Goal: Task Accomplishment & Management: Manage account settings

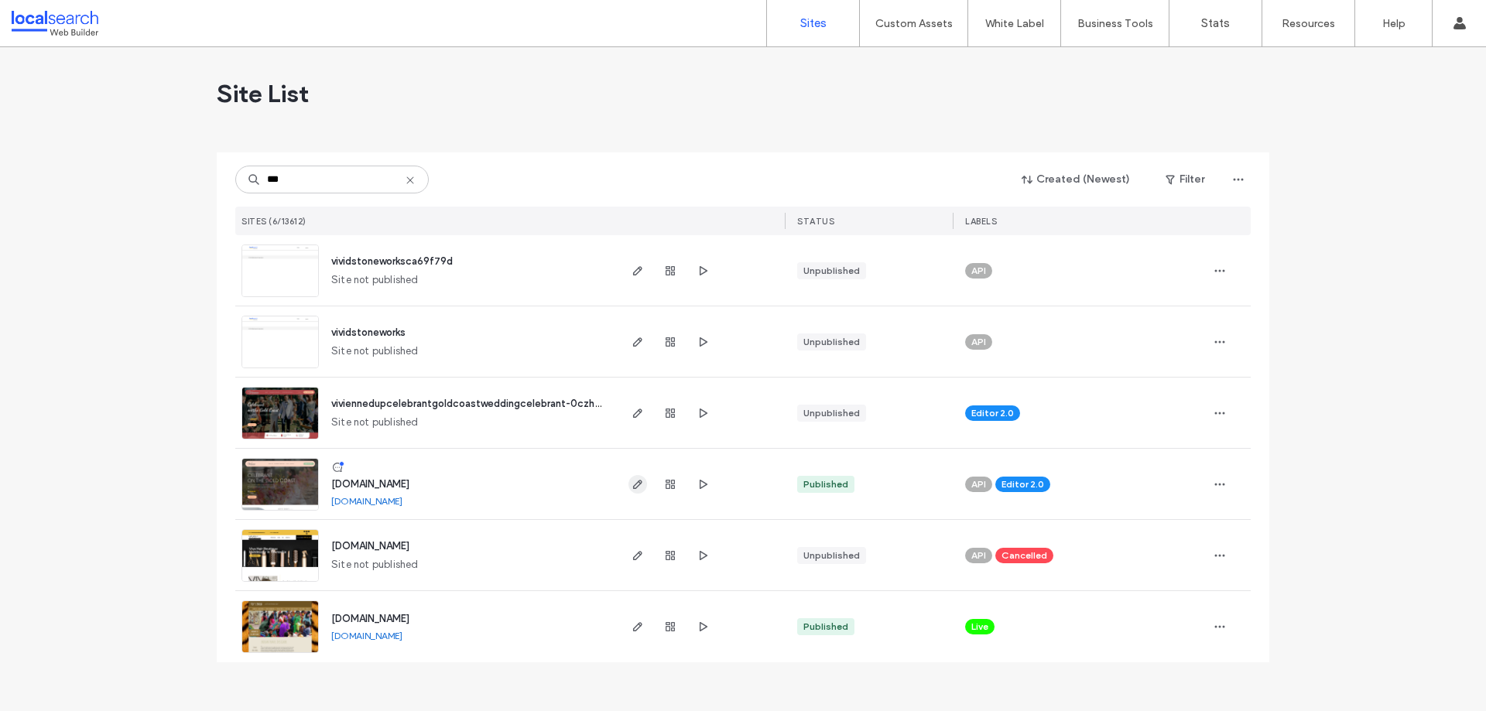
type input "***"
click at [637, 487] on use "button" at bounding box center [637, 484] width 9 height 9
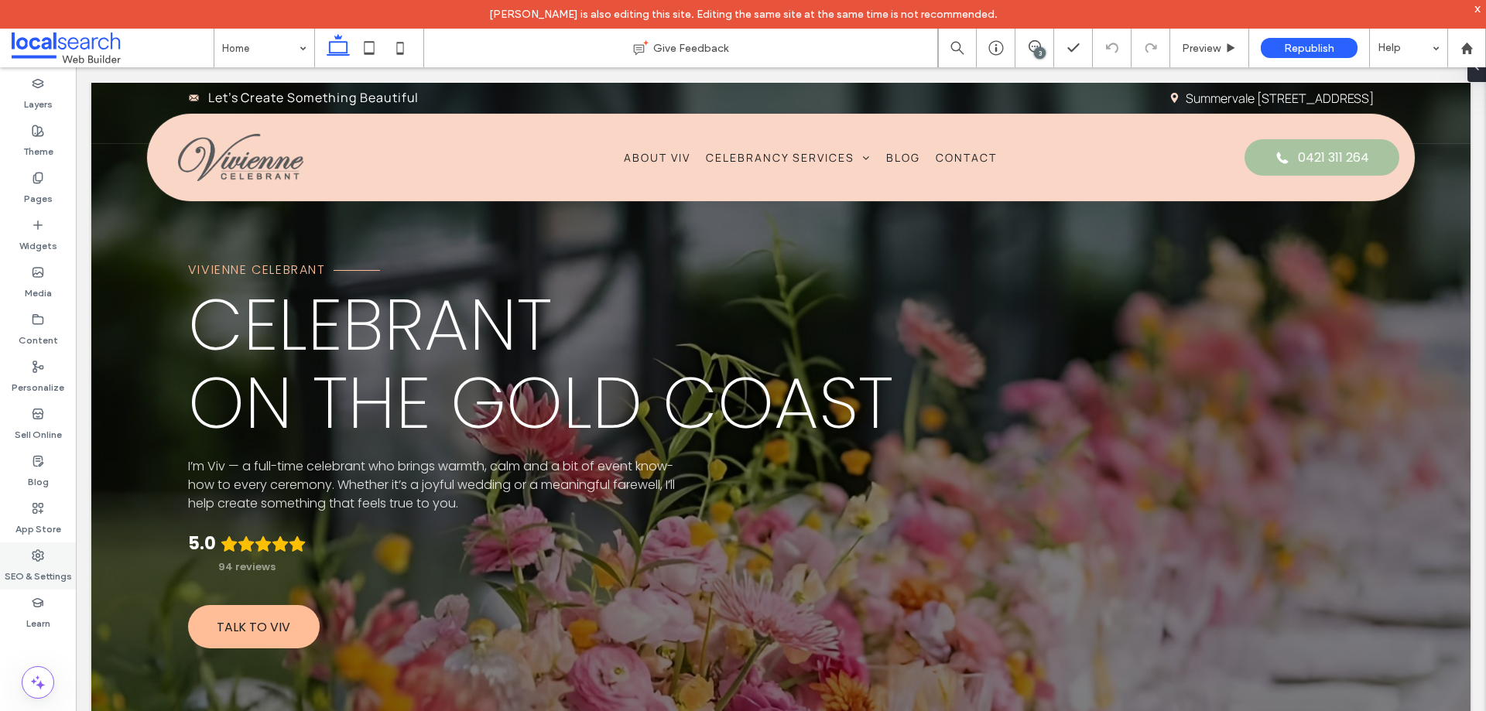
click at [40, 568] on label "SEO & Settings" at bounding box center [38, 573] width 67 height 22
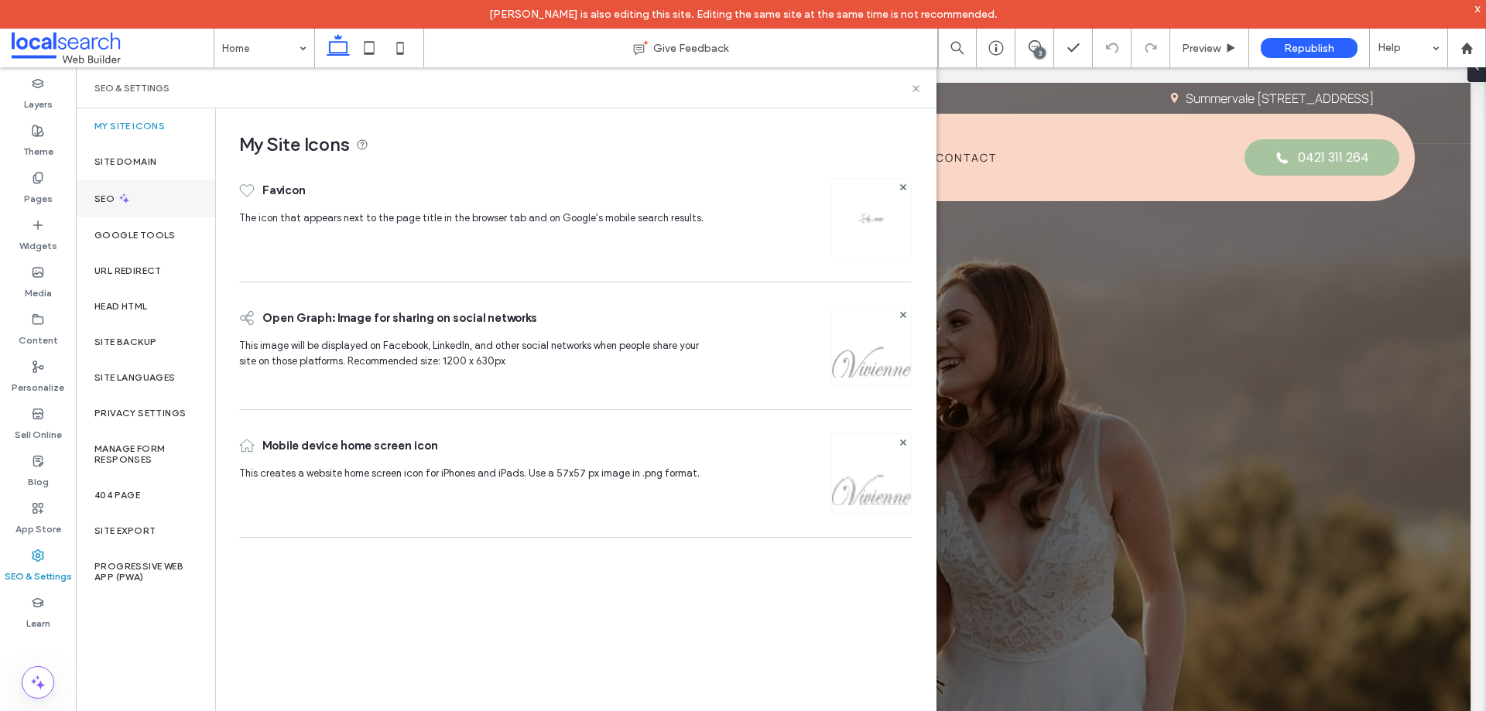
click at [137, 194] on div "SEO" at bounding box center [145, 199] width 139 height 38
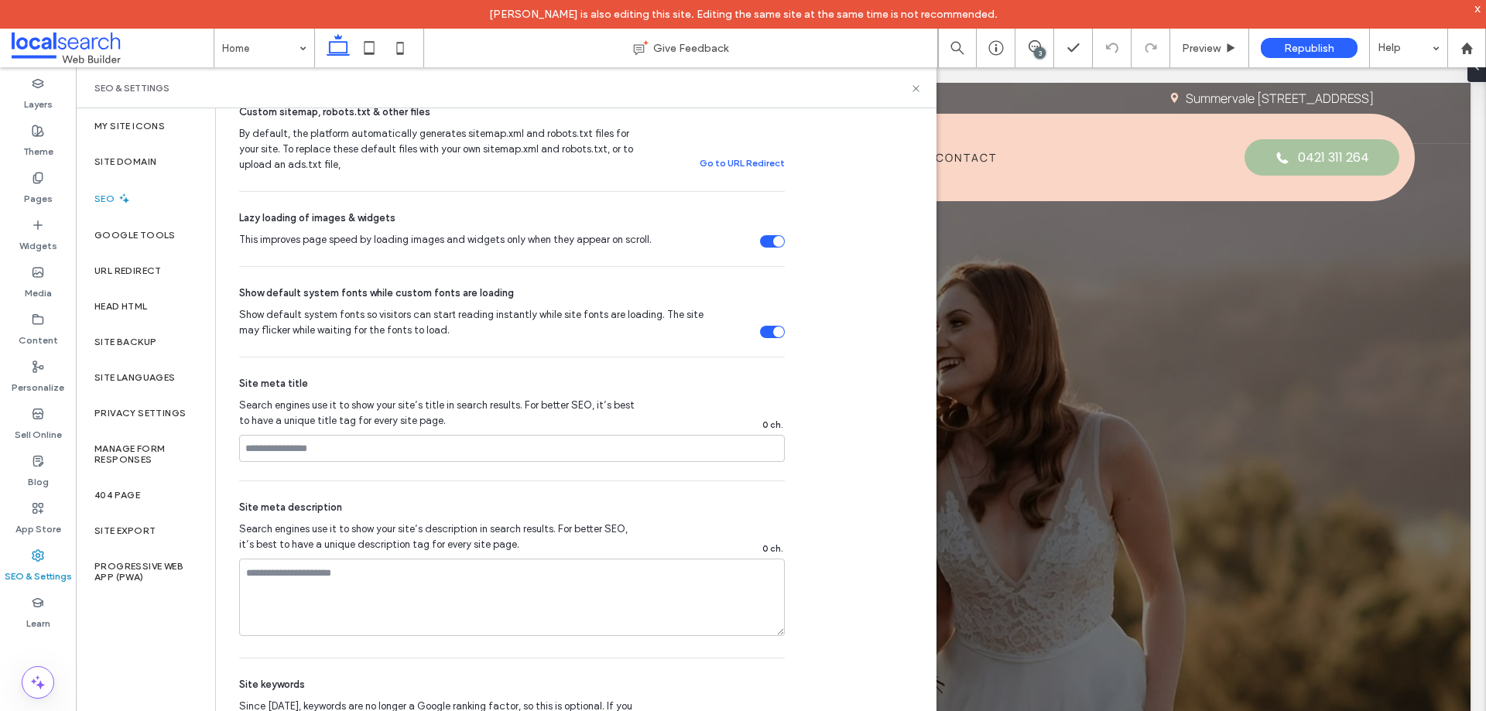
scroll to position [730, 0]
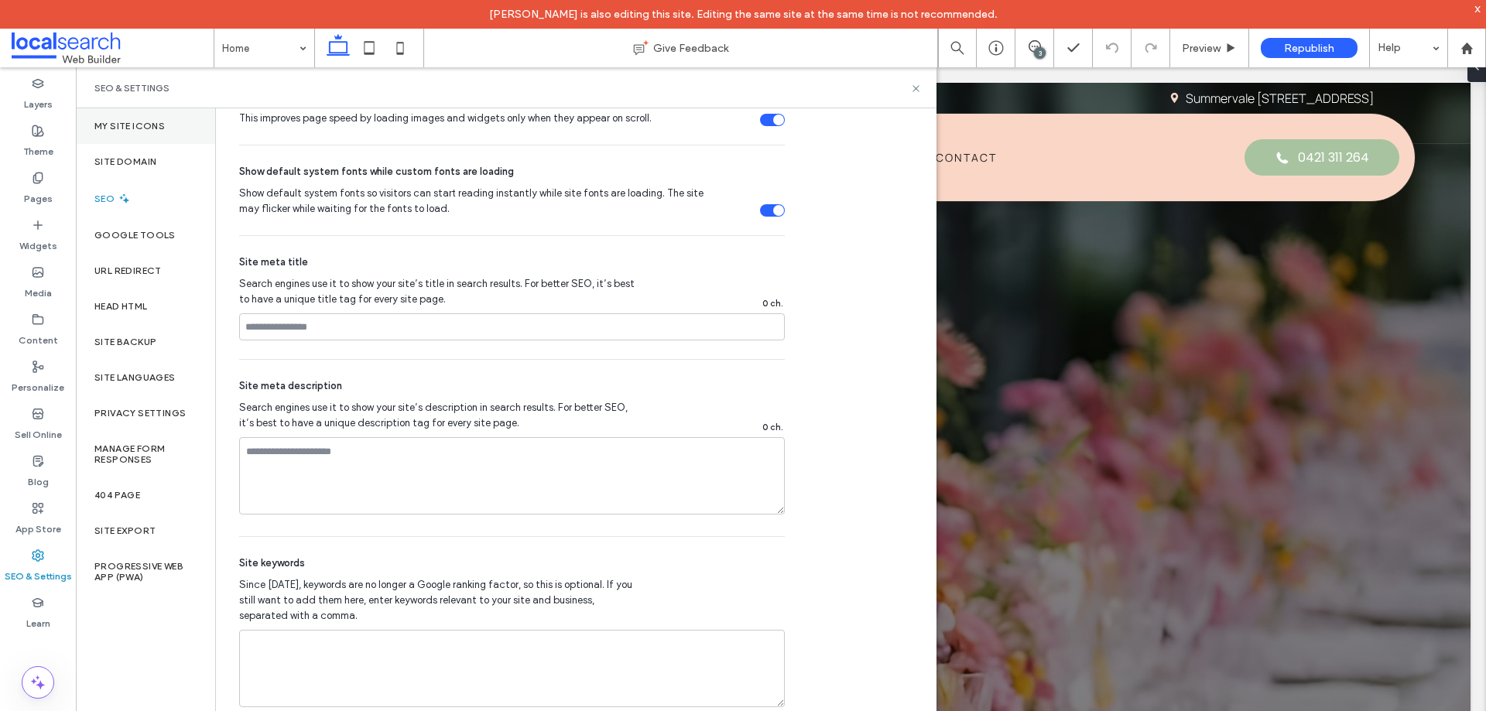
click at [138, 124] on label "My Site Icons" at bounding box center [129, 126] width 70 height 11
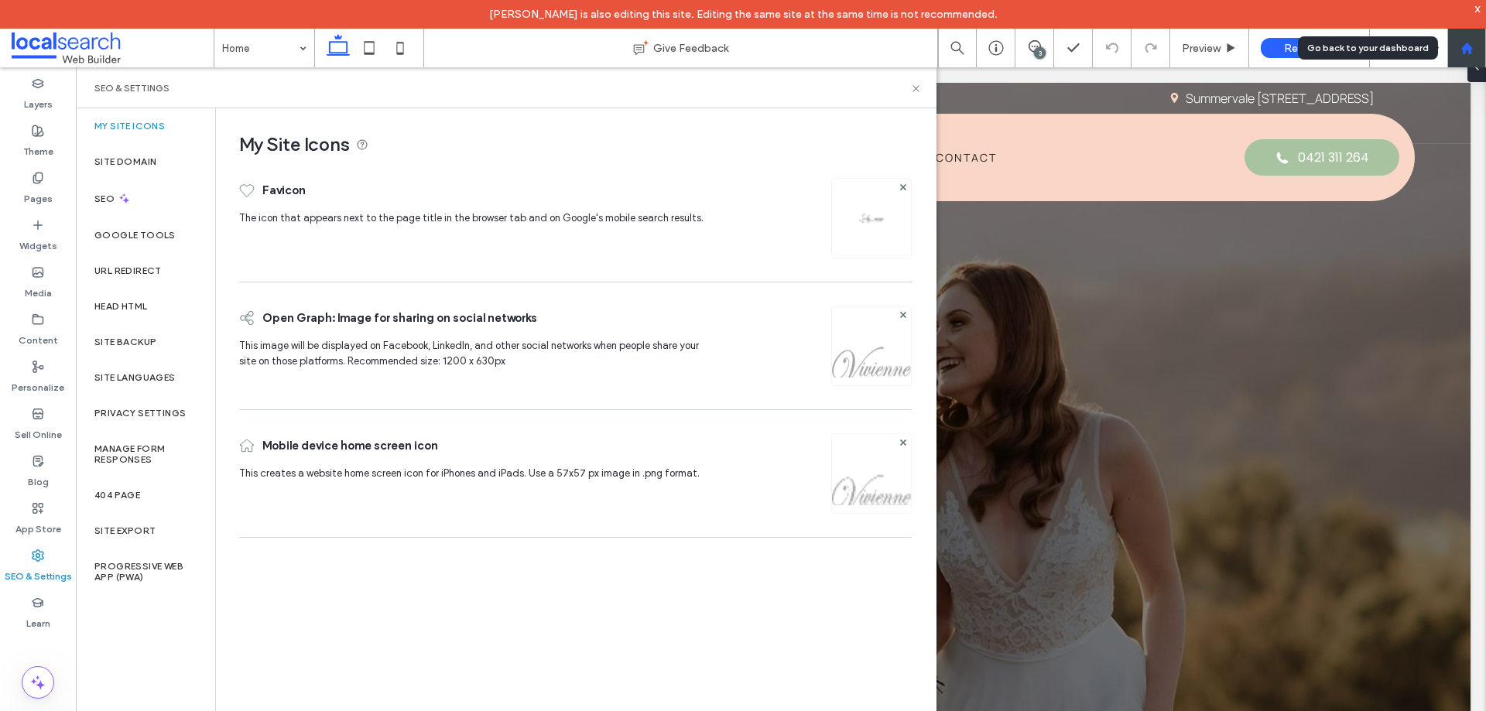
click at [1475, 58] on div at bounding box center [1466, 48] width 39 height 39
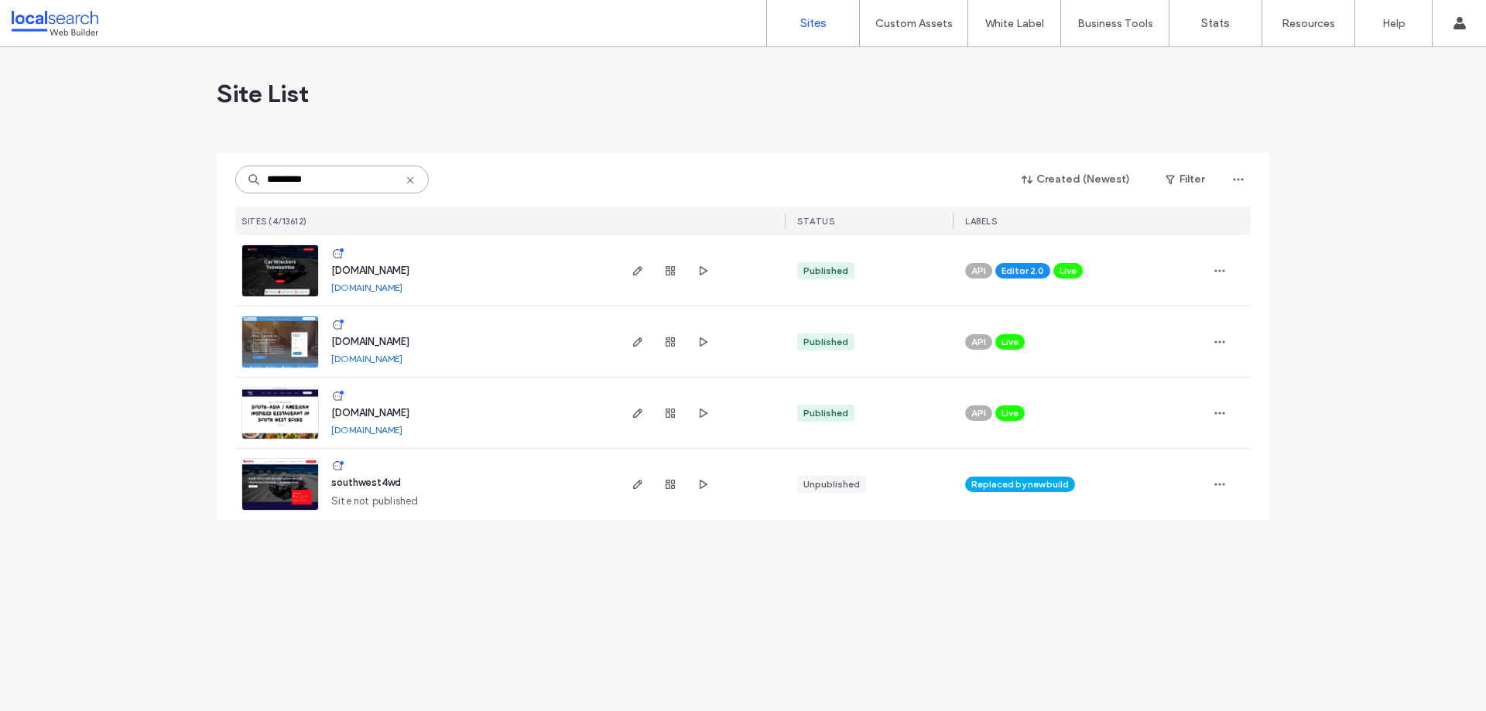
drag, startPoint x: 327, startPoint y: 177, endPoint x: 164, endPoint y: 177, distance: 162.6
click at [164, 177] on div "Site List ********* Created (Newest) Filter SITES (4/13612) STATUS LABELS www.s…" at bounding box center [743, 379] width 1486 height 664
paste input
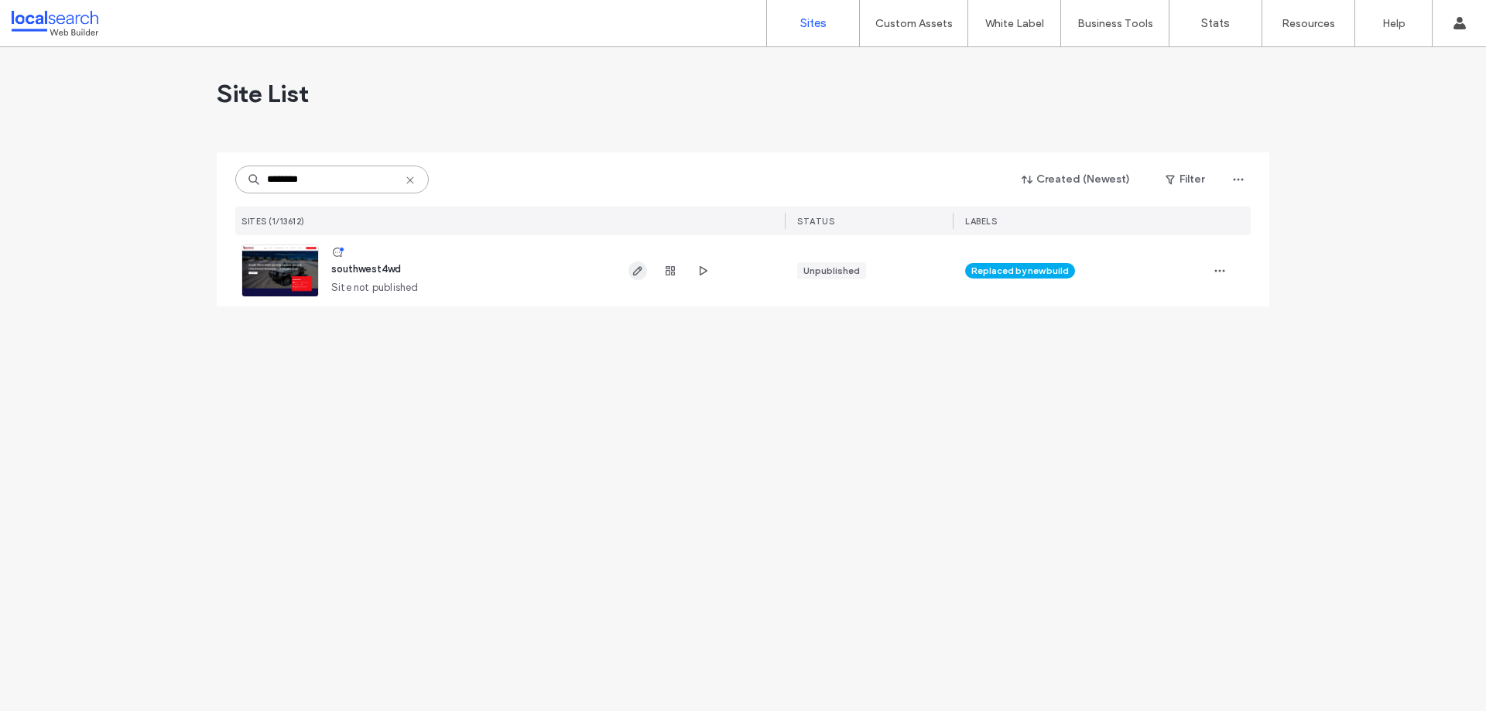
type input "********"
click at [633, 272] on icon "button" at bounding box center [638, 271] width 12 height 12
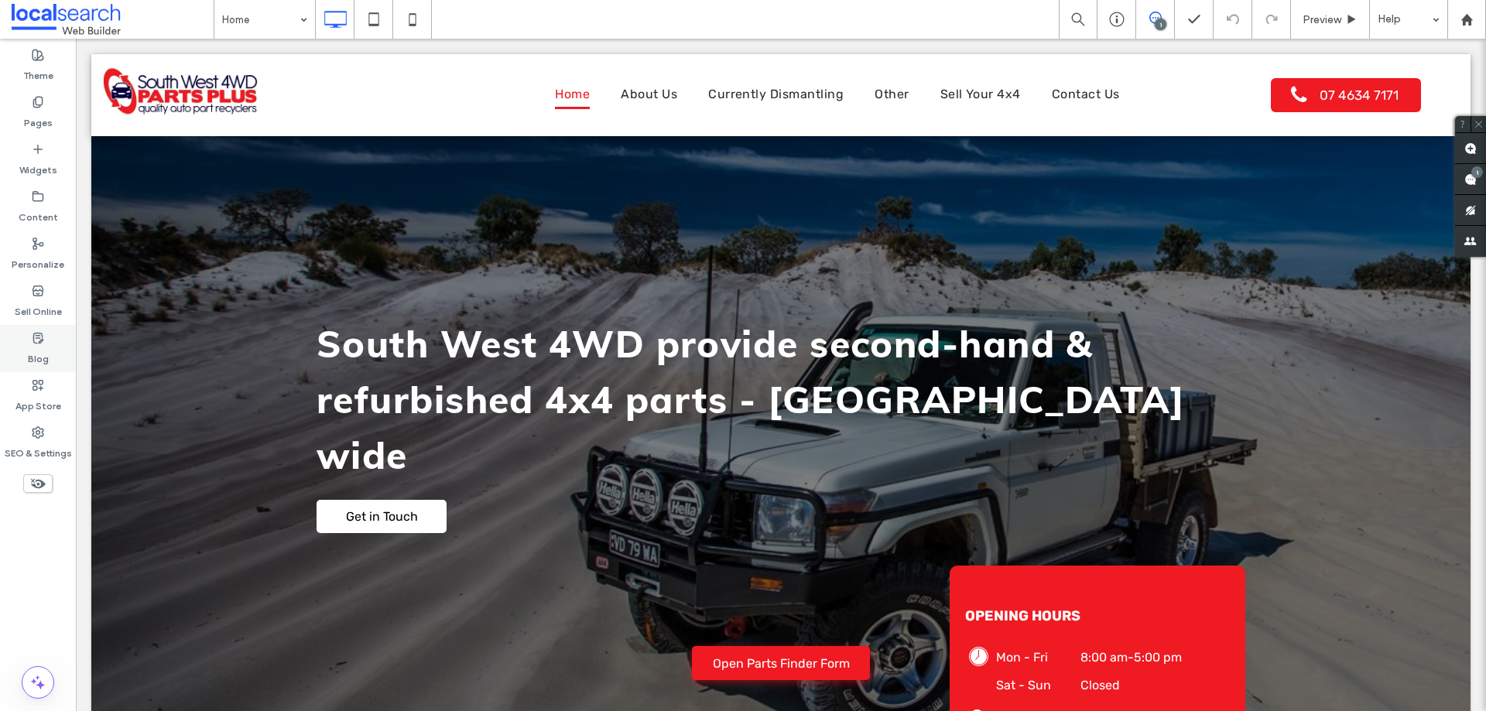
click at [50, 357] on div "Blog" at bounding box center [38, 348] width 76 height 47
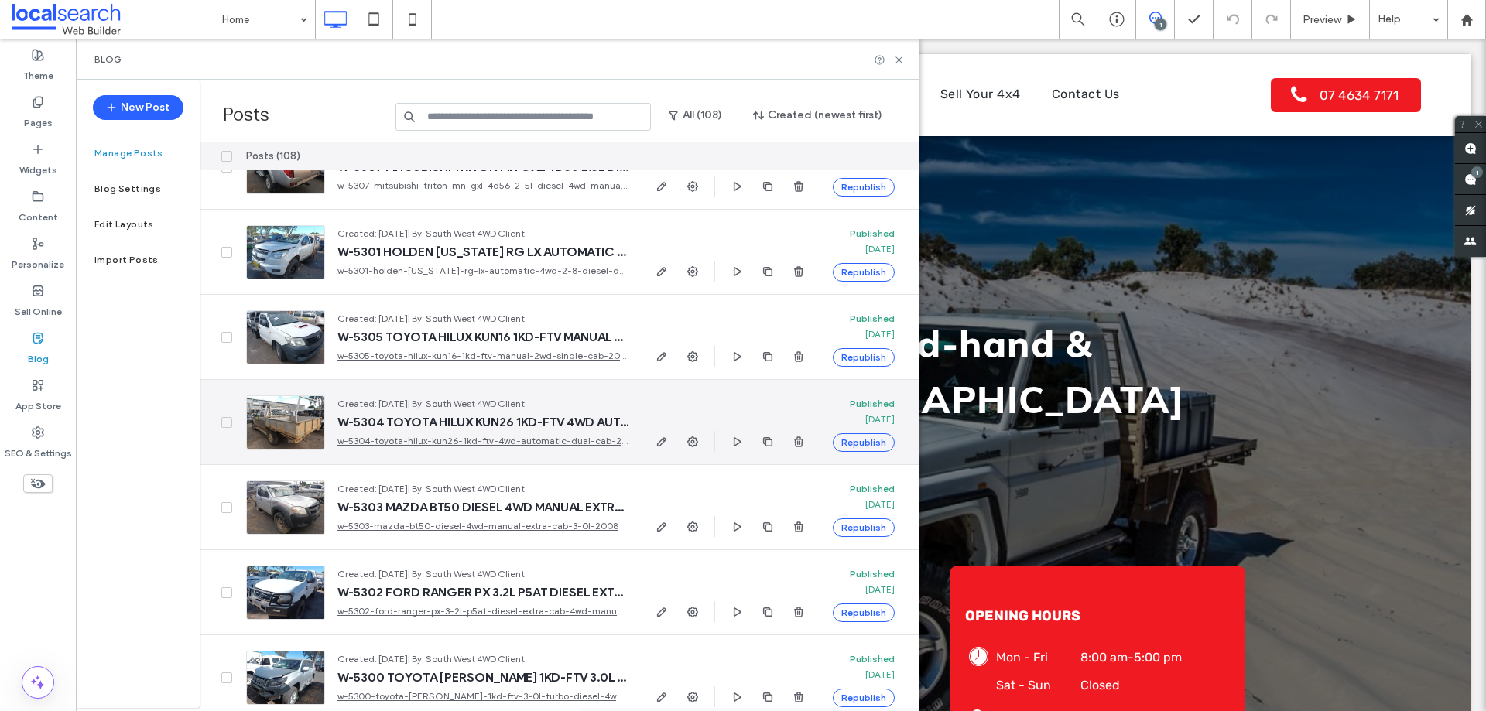
scroll to position [1084, 0]
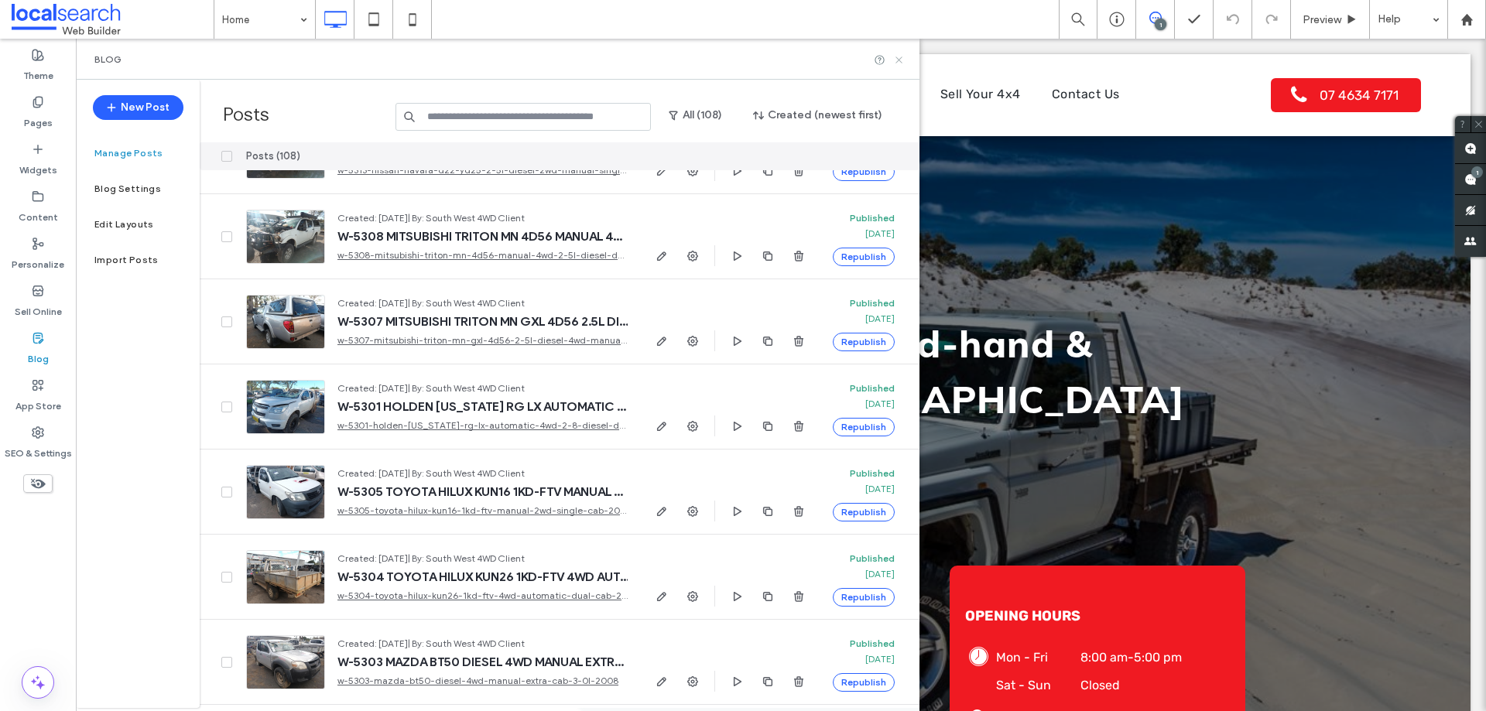
click at [901, 60] on icon at bounding box center [899, 60] width 12 height 12
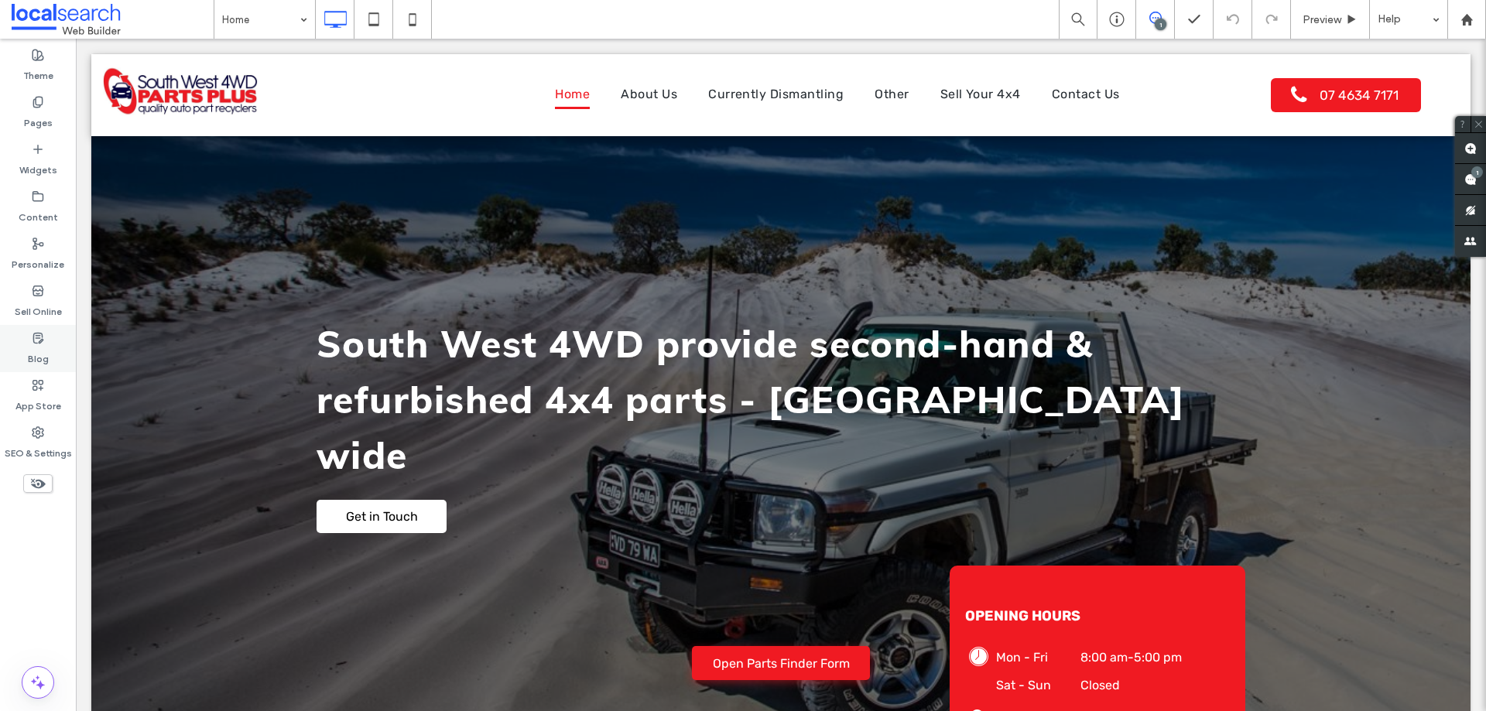
click at [49, 352] on div "Blog" at bounding box center [38, 348] width 76 height 47
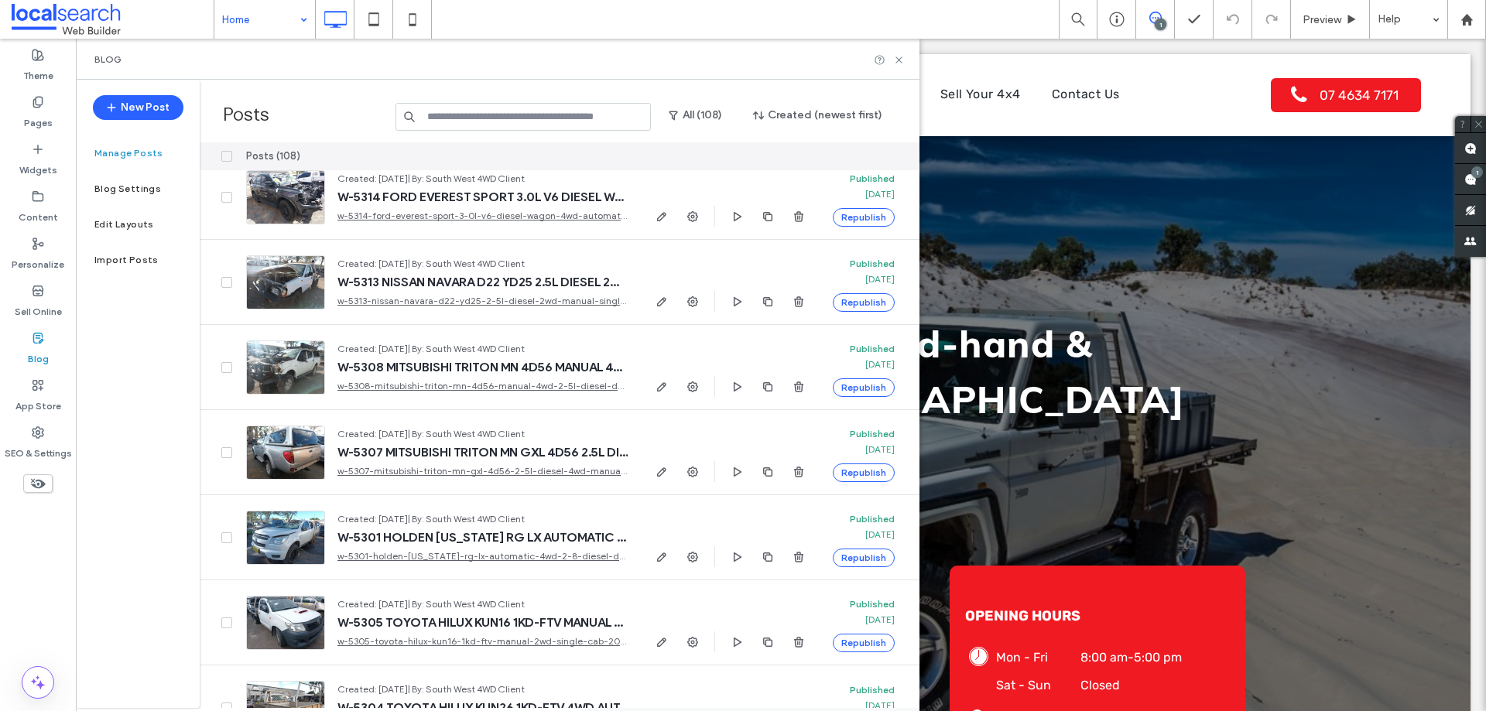
scroll to position [697, 0]
